Goal: Transaction & Acquisition: Book appointment/travel/reservation

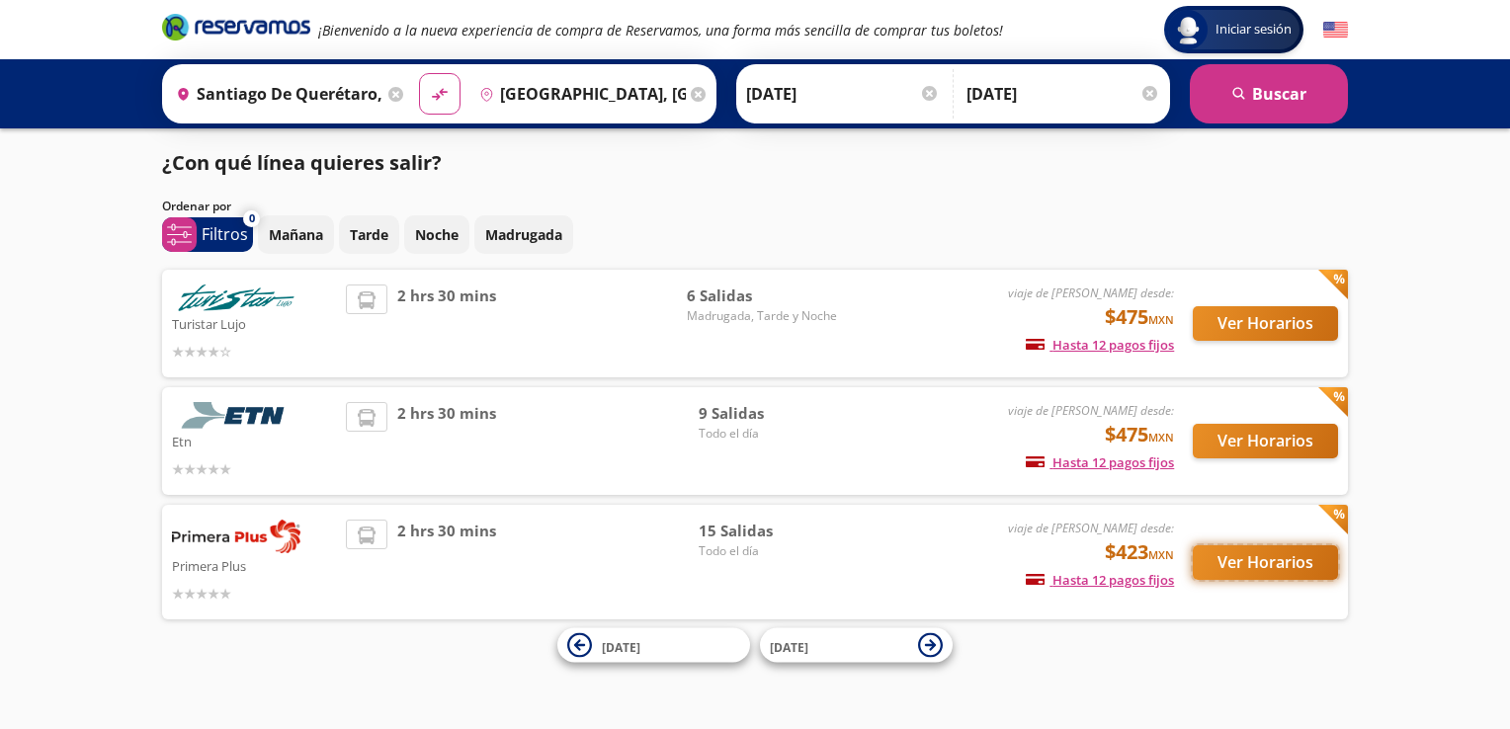
click at [1260, 555] on button "Ver Horarios" at bounding box center [1265, 562] width 145 height 35
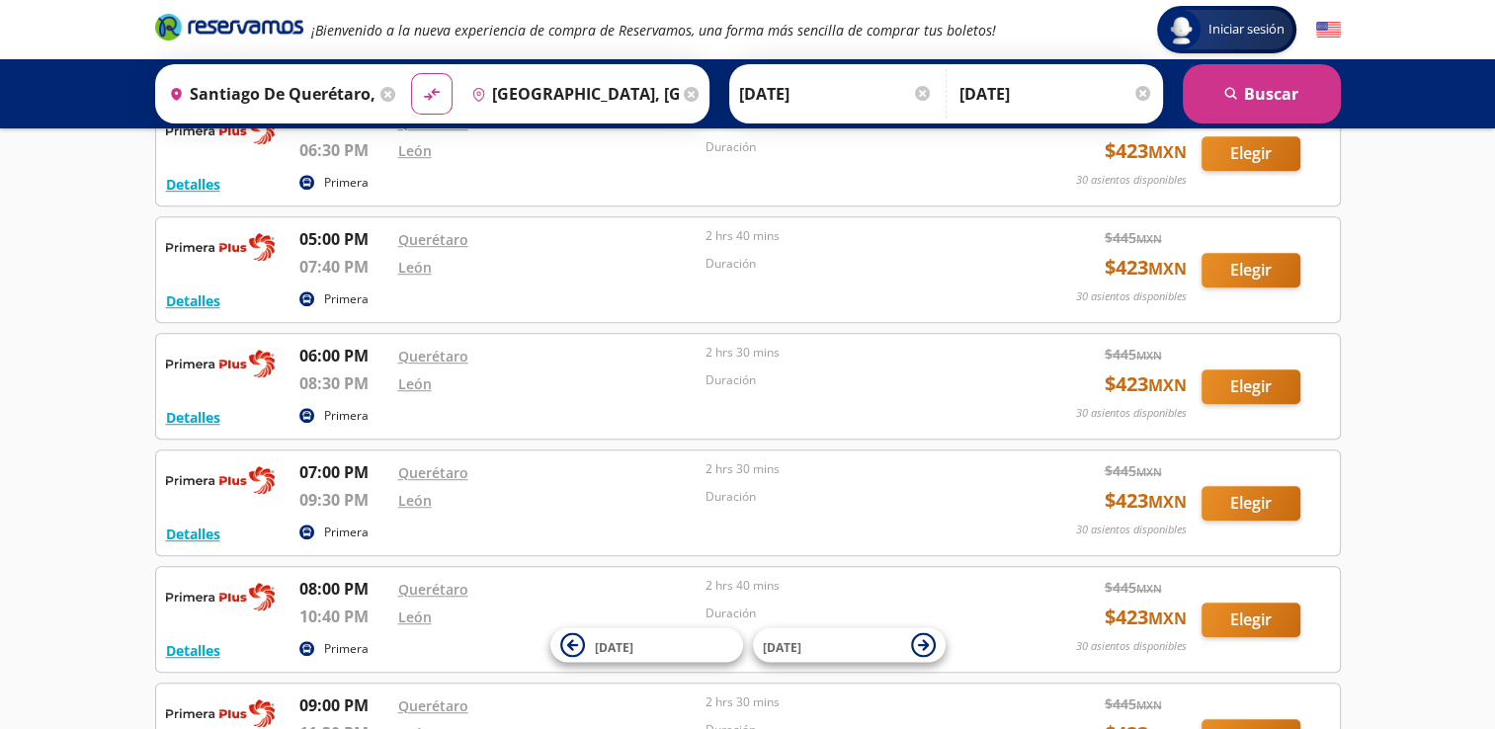
scroll to position [1087, 0]
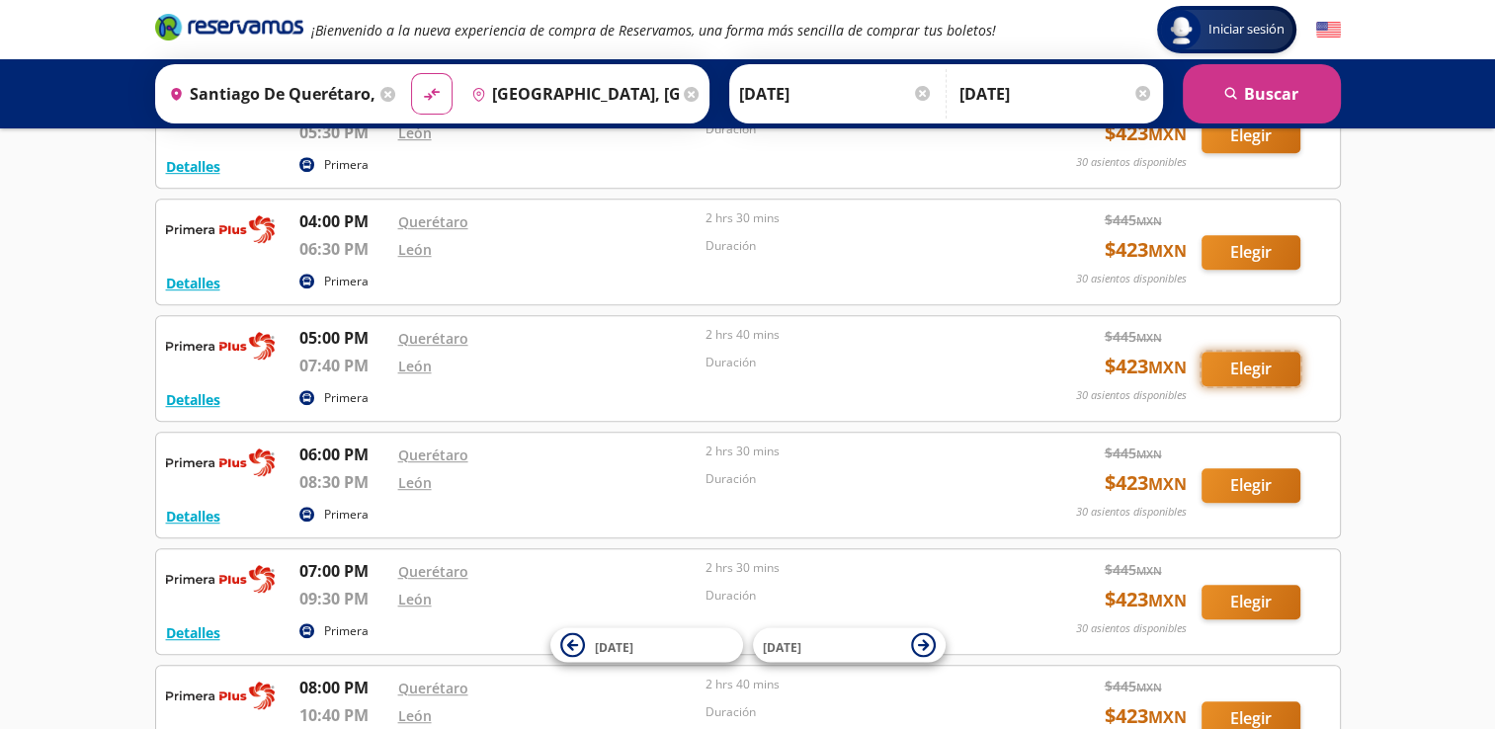
click at [1229, 362] on button "Elegir" at bounding box center [1251, 369] width 99 height 35
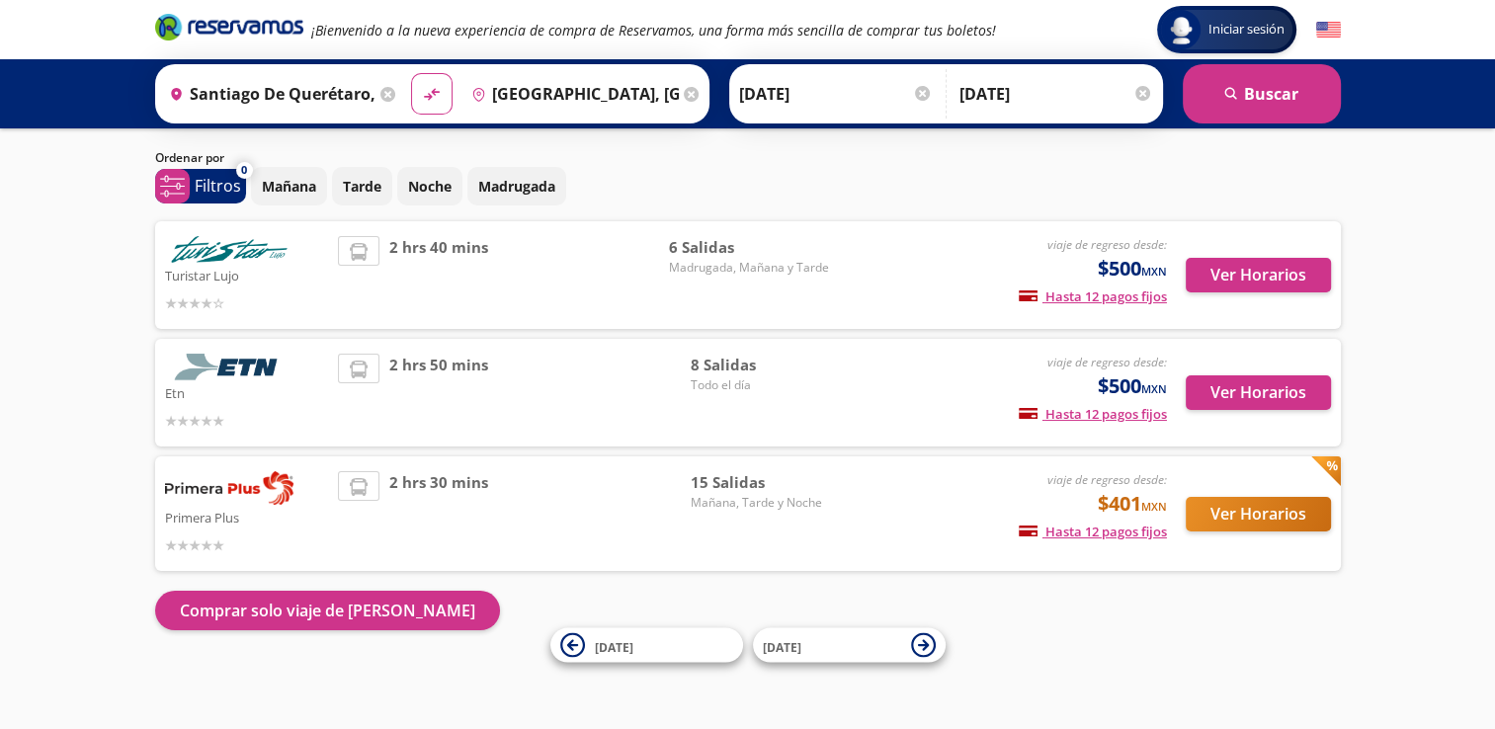
scroll to position [47, 0]
click at [394, 94] on div "Origen heroicons:map-pin-20-solid [GEOGRAPHIC_DATA], [GEOGRAPHIC_DATA] Destino …" at bounding box center [432, 93] width 554 height 59
click at [990, 96] on input "[DATE]" at bounding box center [1057, 93] width 194 height 49
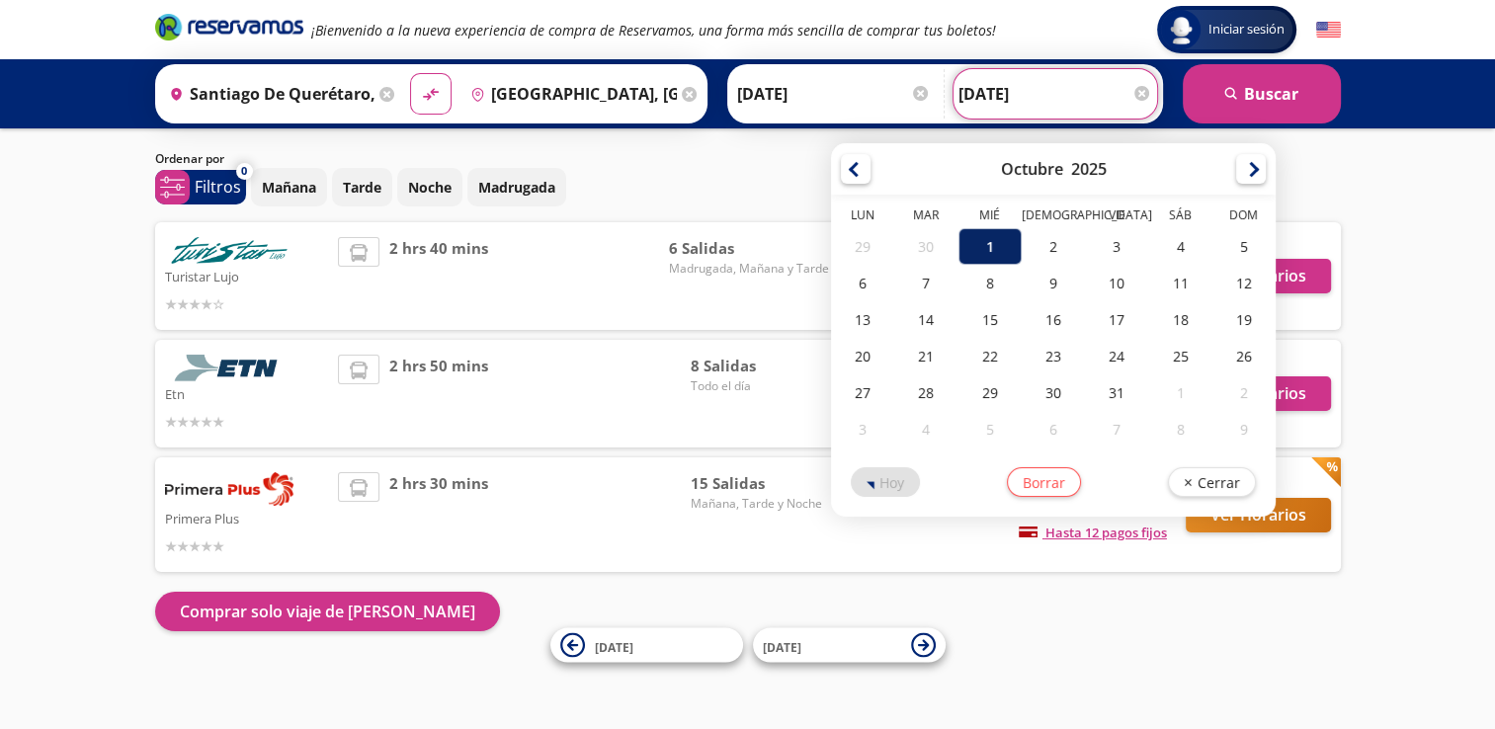
click at [961, 254] on div "1" at bounding box center [989, 246] width 63 height 37
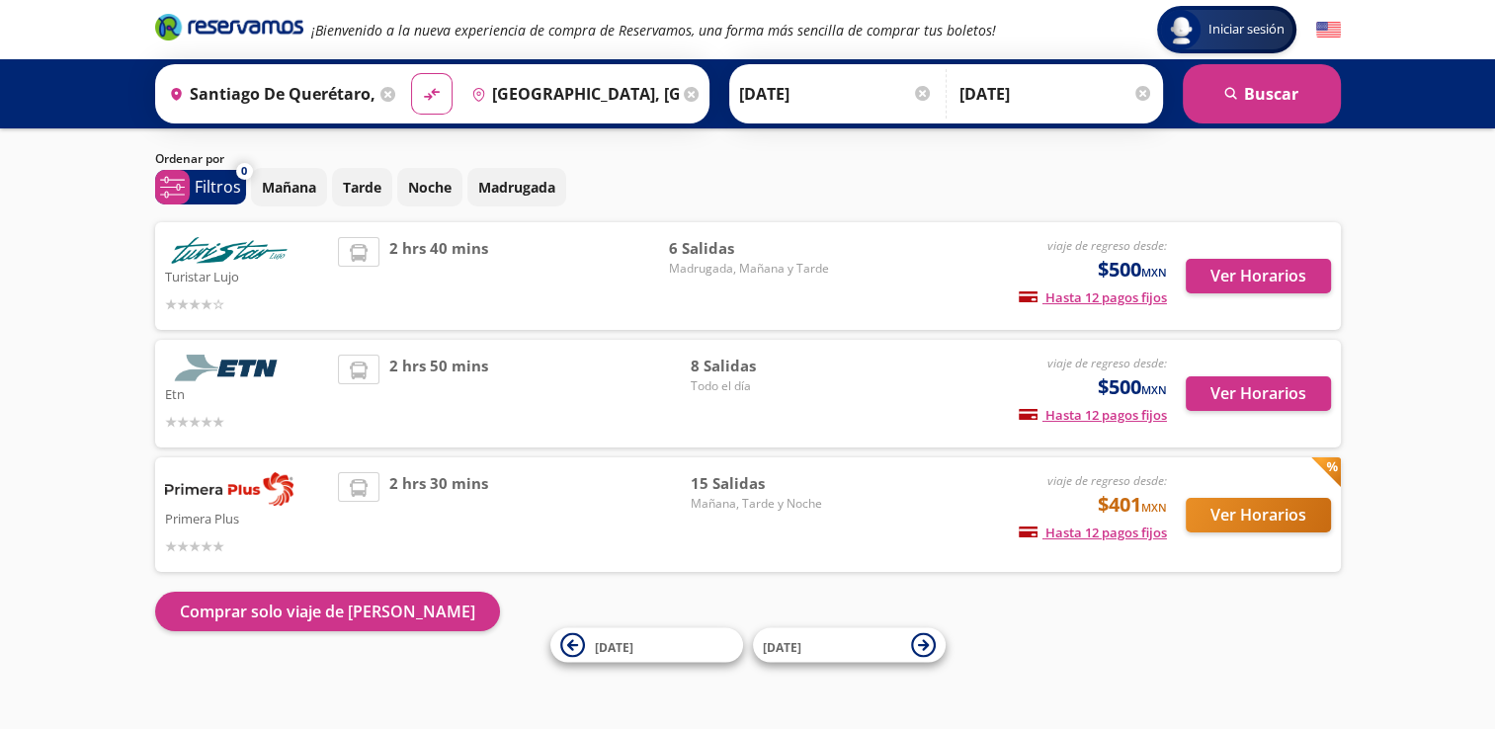
click at [1377, 367] on div "Iniciar sesión Iniciar sesión ¡Bienvenido a la nueva experiencia de compra de R…" at bounding box center [747, 342] width 1495 height 778
